Goal: Task Accomplishment & Management: Manage account settings

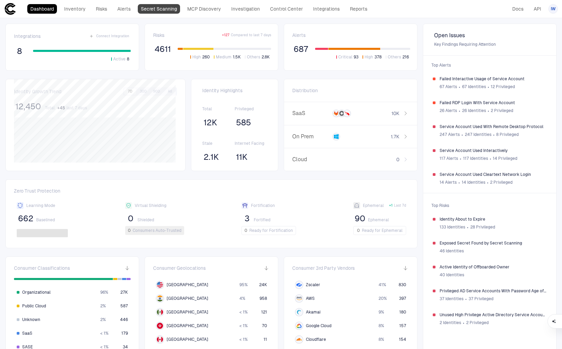
click at [148, 9] on link "Secret Scanning" at bounding box center [159, 9] width 42 height 10
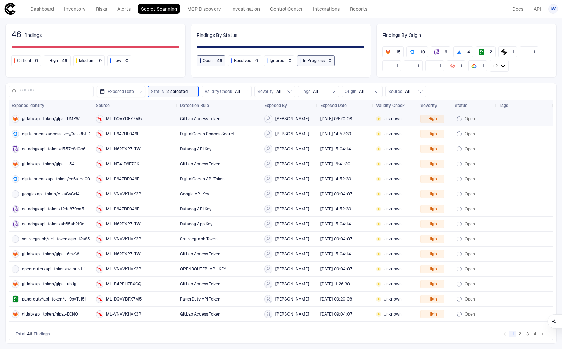
click at [65, 120] on span "gitlab/api_token/glpat-UMPW" at bounding box center [51, 118] width 58 height 5
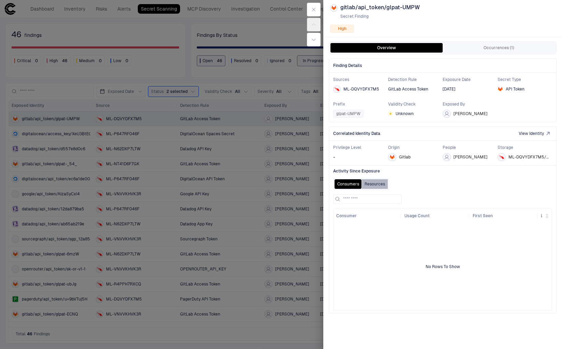
click at [377, 179] on button "Resources" at bounding box center [375, 184] width 26 height 10
click at [340, 184] on button "Consumers" at bounding box center [348, 184] width 27 height 10
click at [311, 10] on icon "button" at bounding box center [313, 9] width 5 height 5
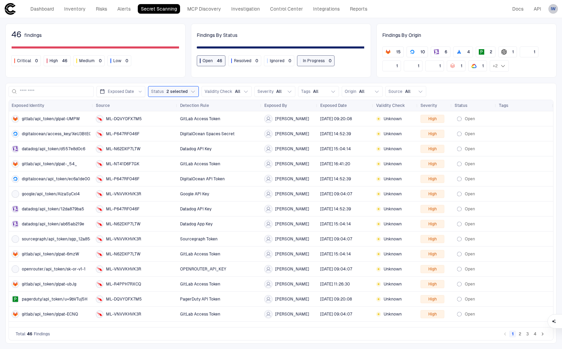
click at [553, 9] on span "IW" at bounding box center [553, 8] width 5 height 5
click at [510, 42] on span "Admin Settings" at bounding box center [519, 43] width 29 height 5
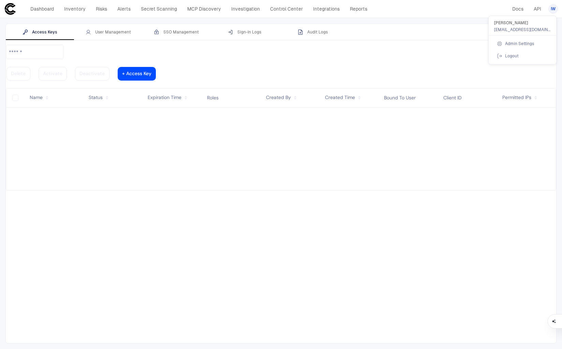
click at [119, 35] on div at bounding box center [281, 174] width 562 height 349
click at [119, 32] on div "User Management" at bounding box center [108, 31] width 45 height 5
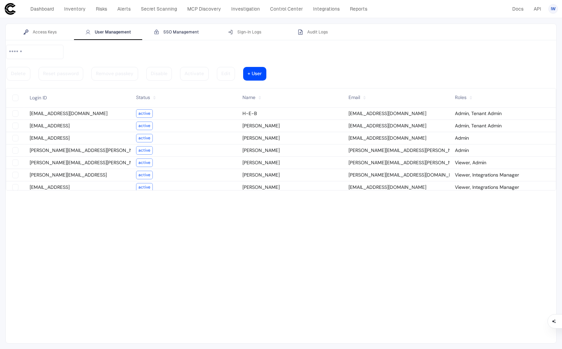
click at [183, 31] on div "SSO Management" at bounding box center [176, 31] width 45 height 5
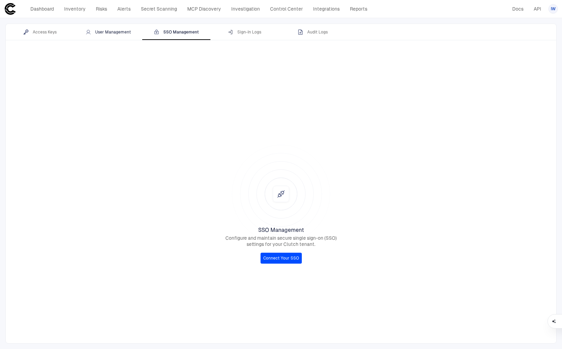
click at [115, 32] on div "User Management" at bounding box center [108, 31] width 45 height 5
